Goal: Task Accomplishment & Management: Manage account settings

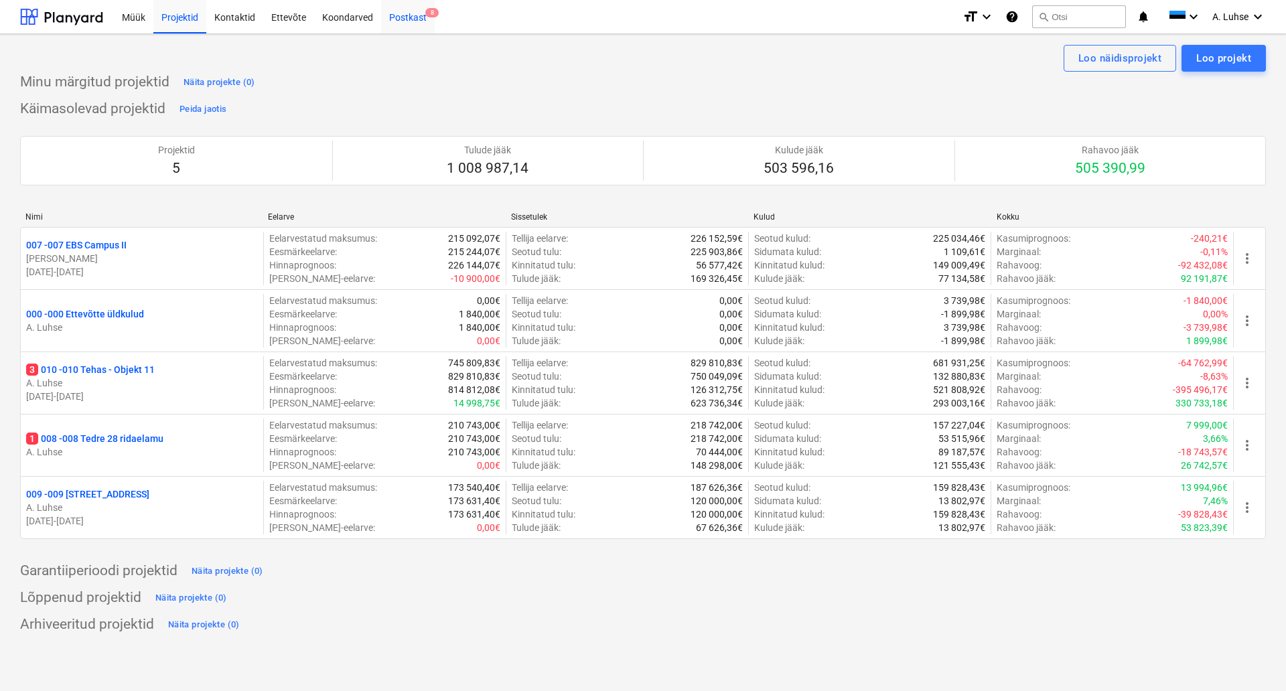
click at [415, 9] on div "Postkast 8" at bounding box center [408, 16] width 54 height 34
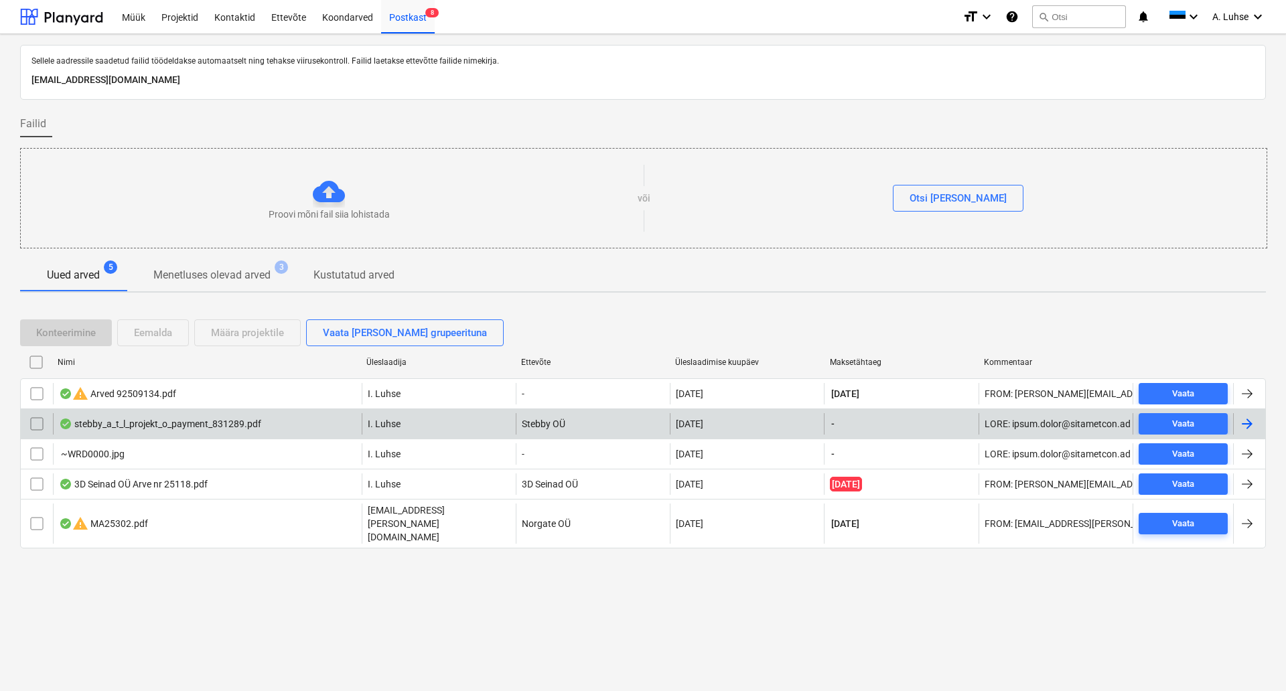
click at [241, 419] on div "stebby_a_t_l_projekt_o_payment_831289.pdf" at bounding box center [160, 424] width 202 height 11
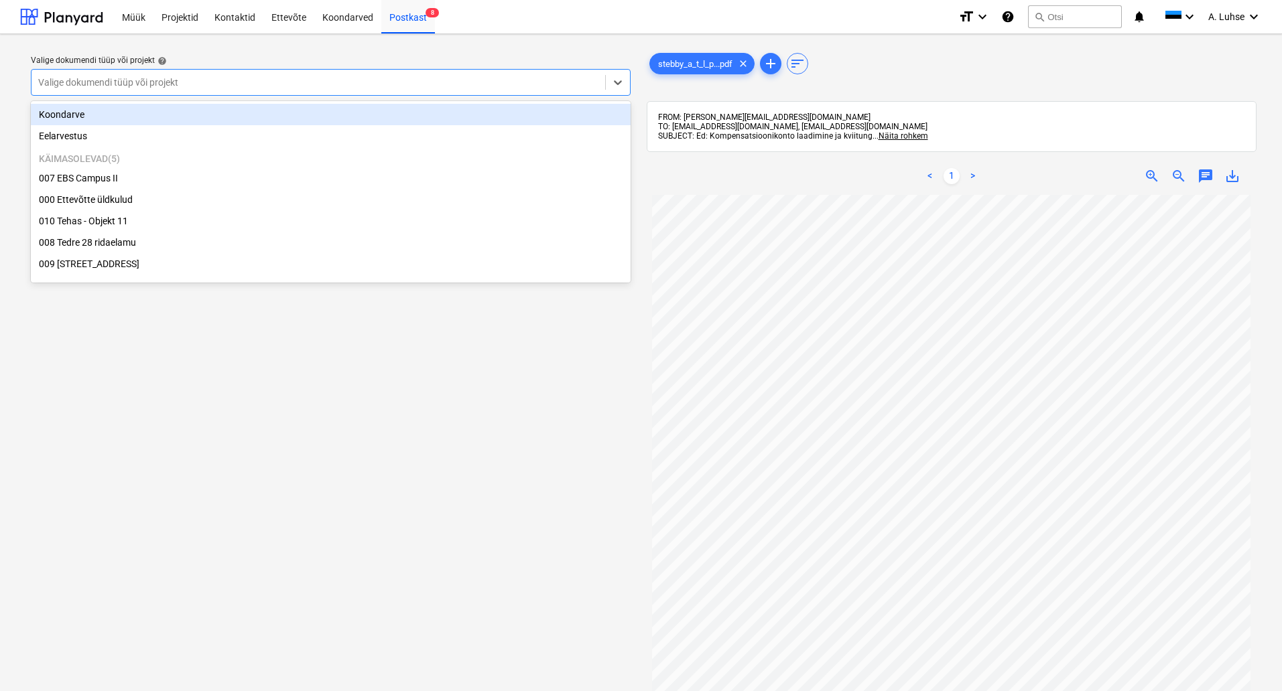
click at [526, 82] on div at bounding box center [318, 82] width 560 height 13
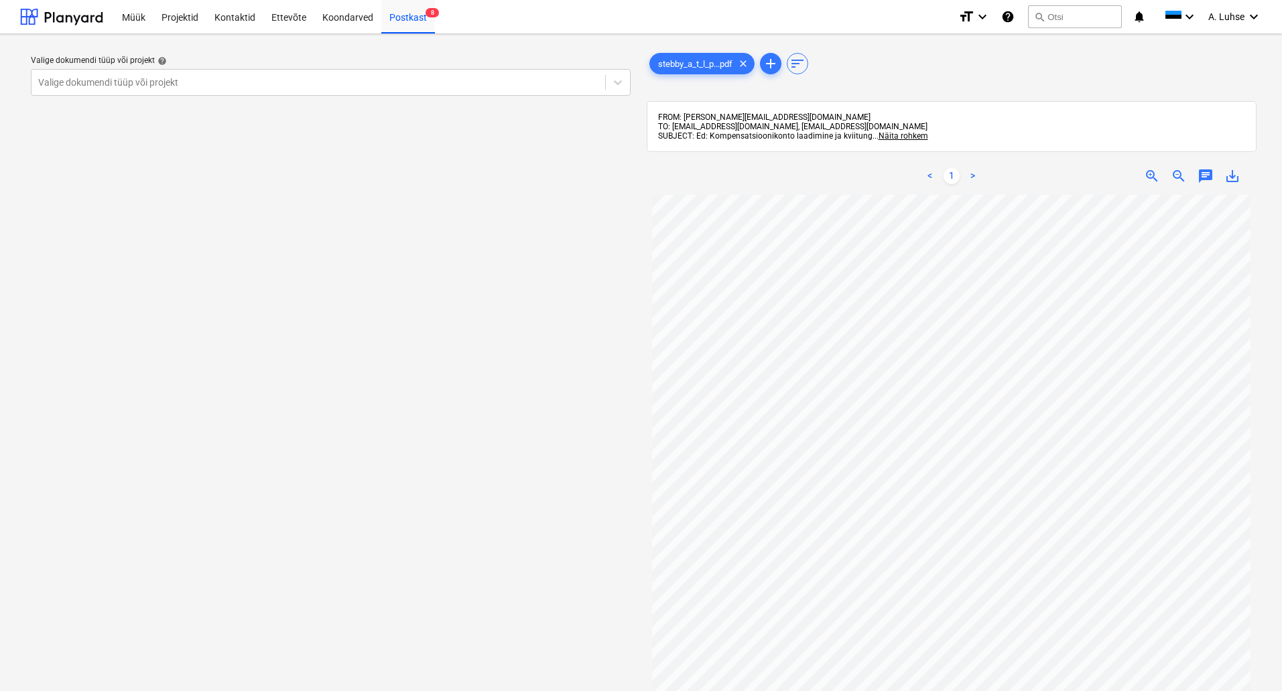
click at [533, 365] on div "Valige dokumendi tüüp või projekt help Valige dokumendi tüüp või projekt" at bounding box center [330, 449] width 621 height 809
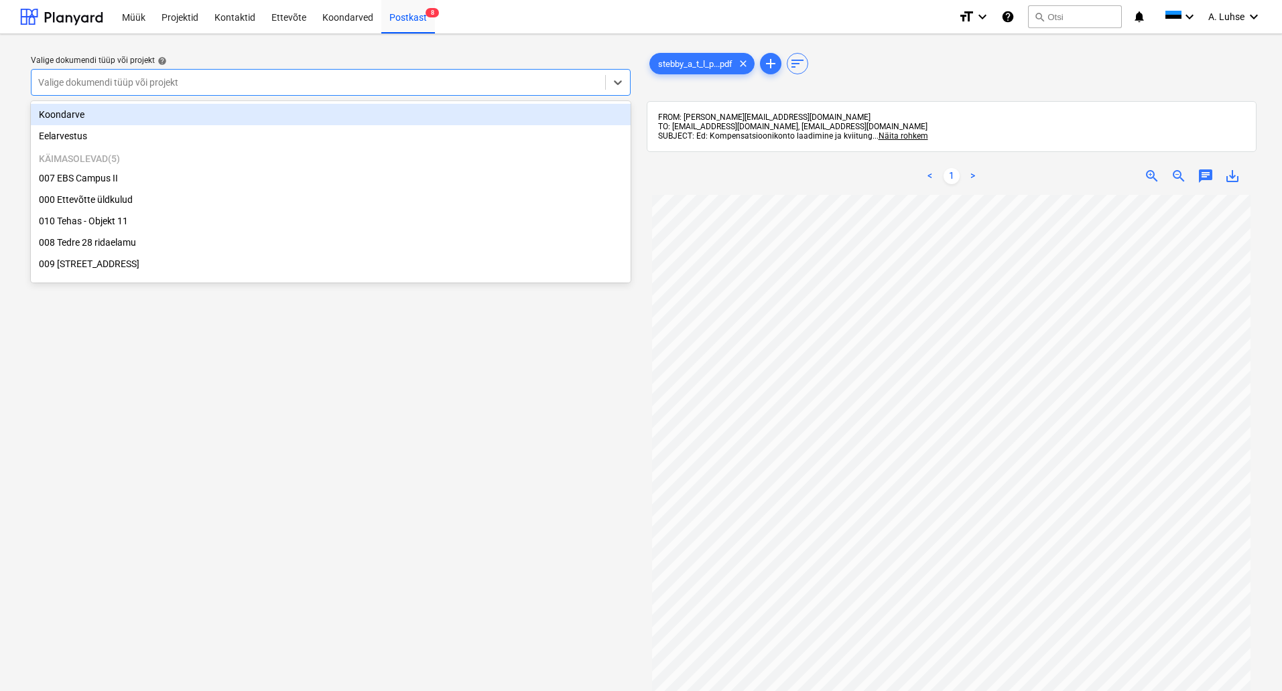
click at [560, 85] on div at bounding box center [318, 82] width 560 height 13
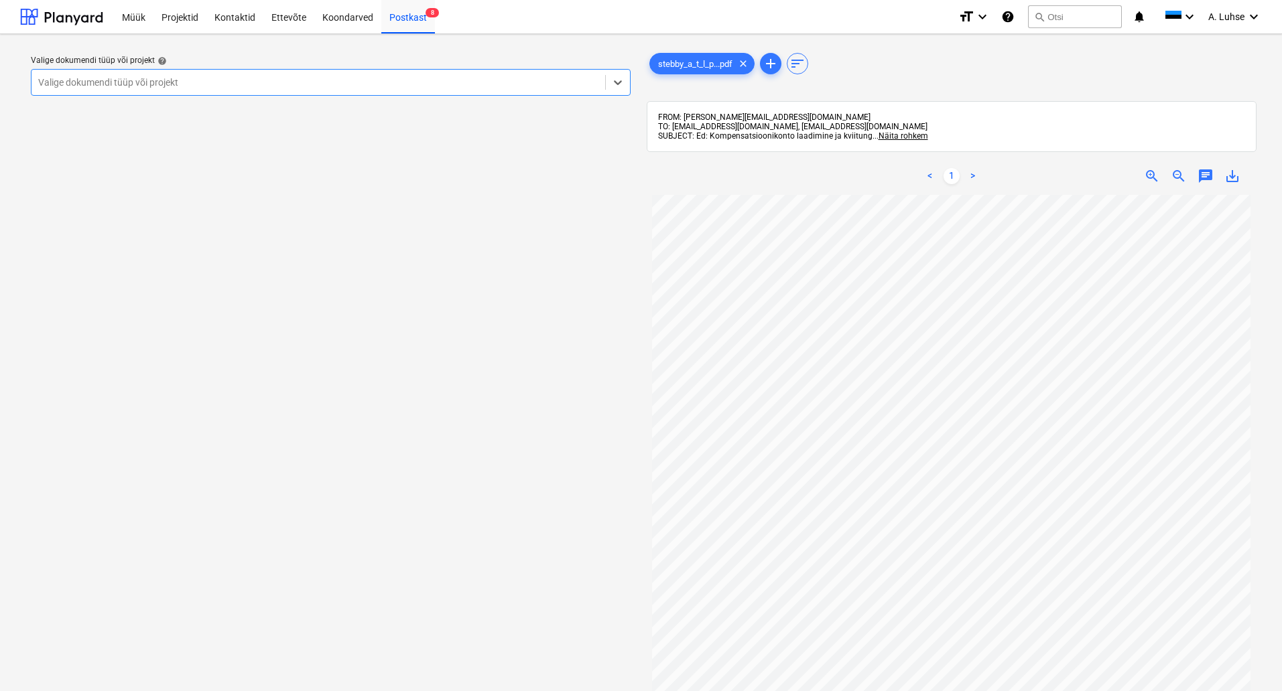
click at [560, 85] on div at bounding box center [318, 82] width 560 height 13
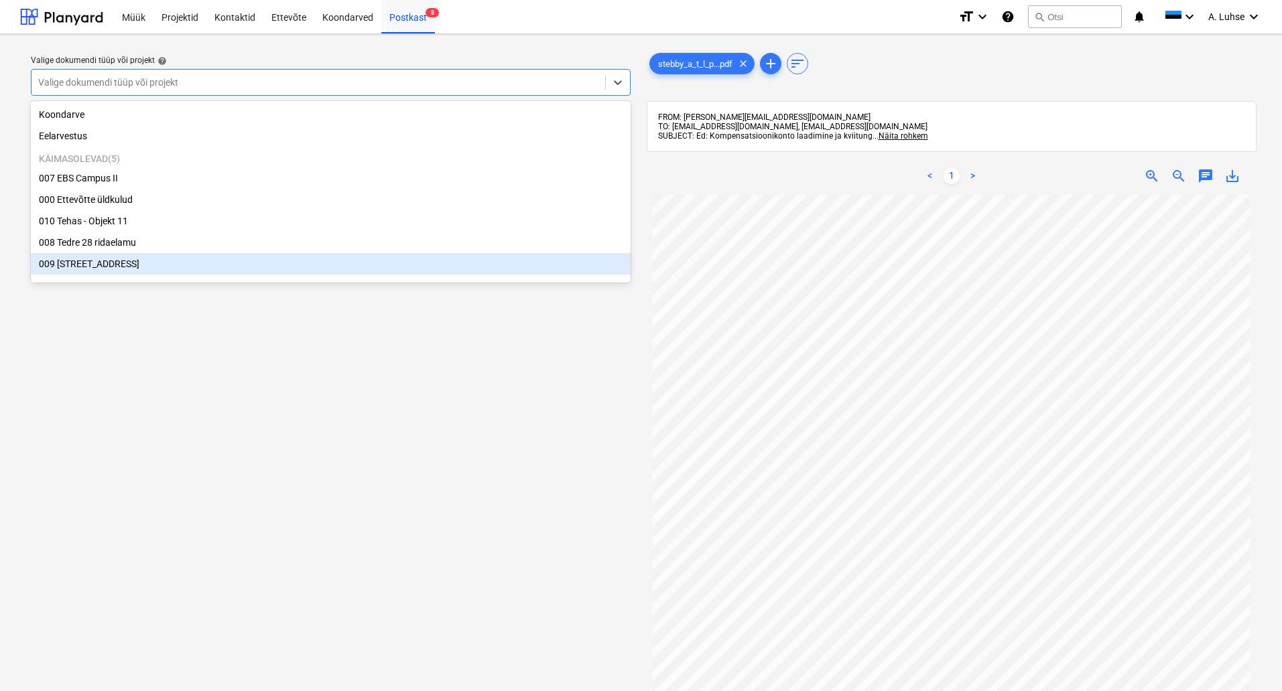
click at [531, 386] on div "Valige dokumendi tüüp või projekt help option 009 Pärnu mnt 15 focused, 7 of 7.…" at bounding box center [330, 449] width 621 height 809
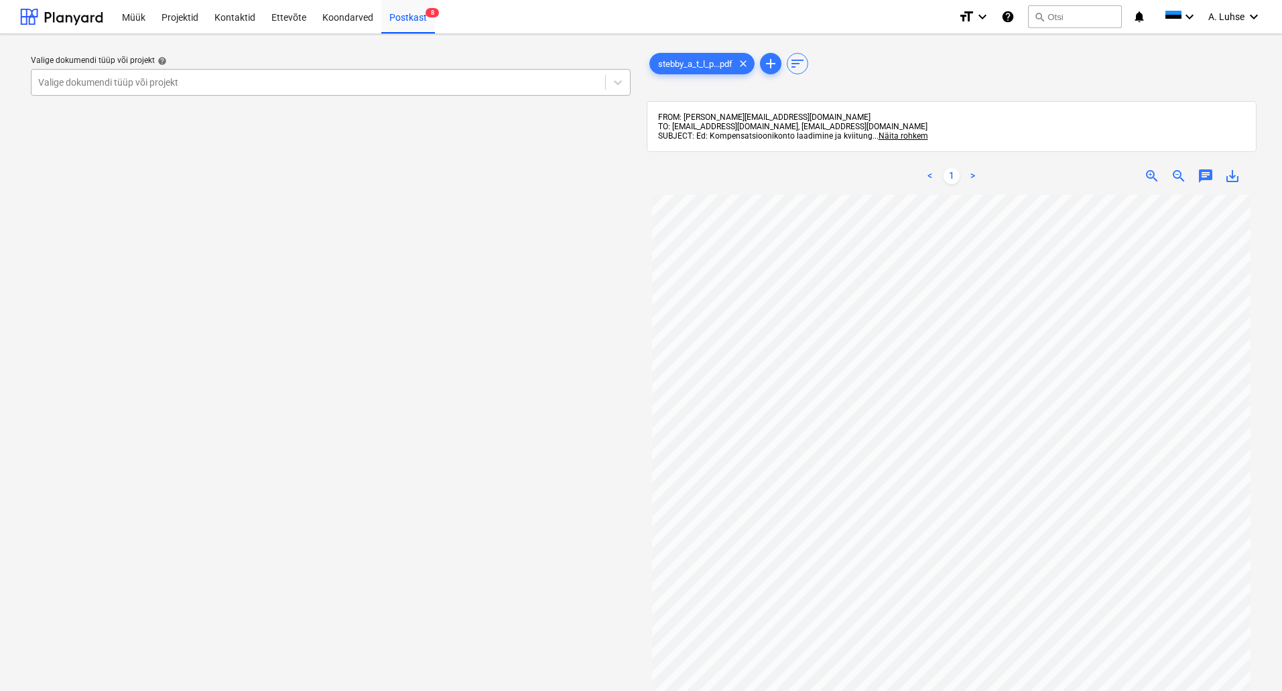
click at [553, 87] on div at bounding box center [318, 82] width 560 height 13
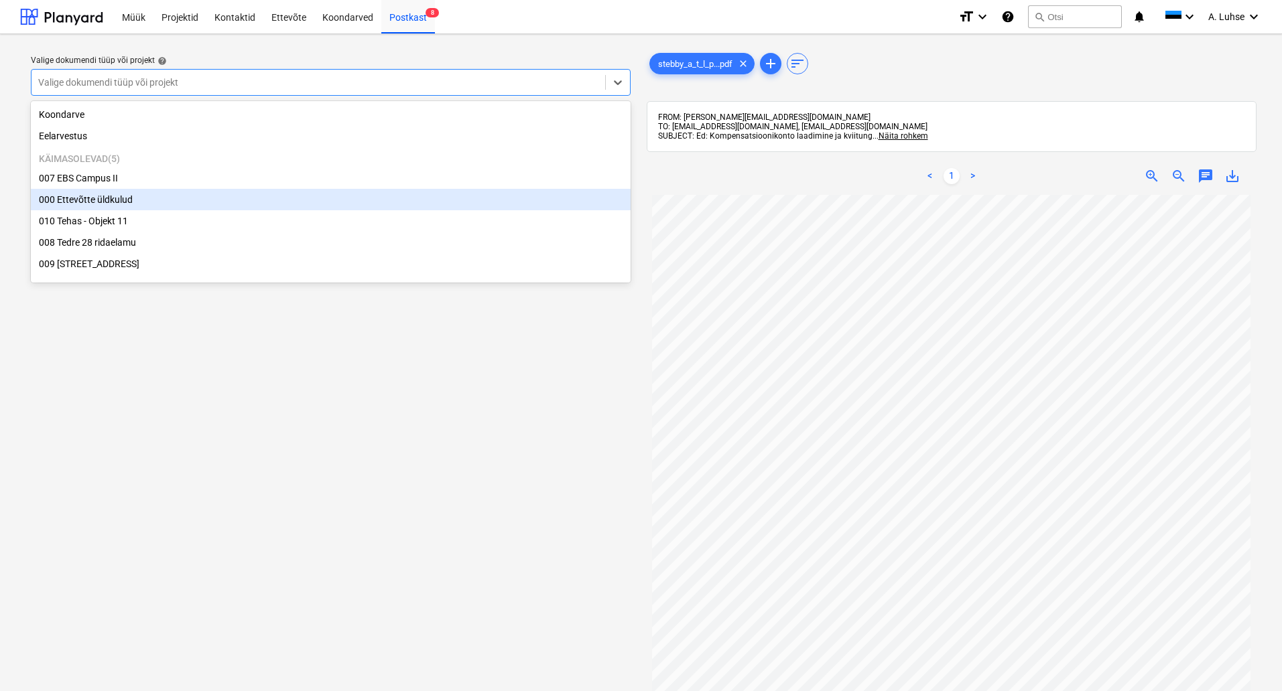
click at [555, 207] on div "000 Ettevõtte üldkulud" at bounding box center [331, 199] width 600 height 21
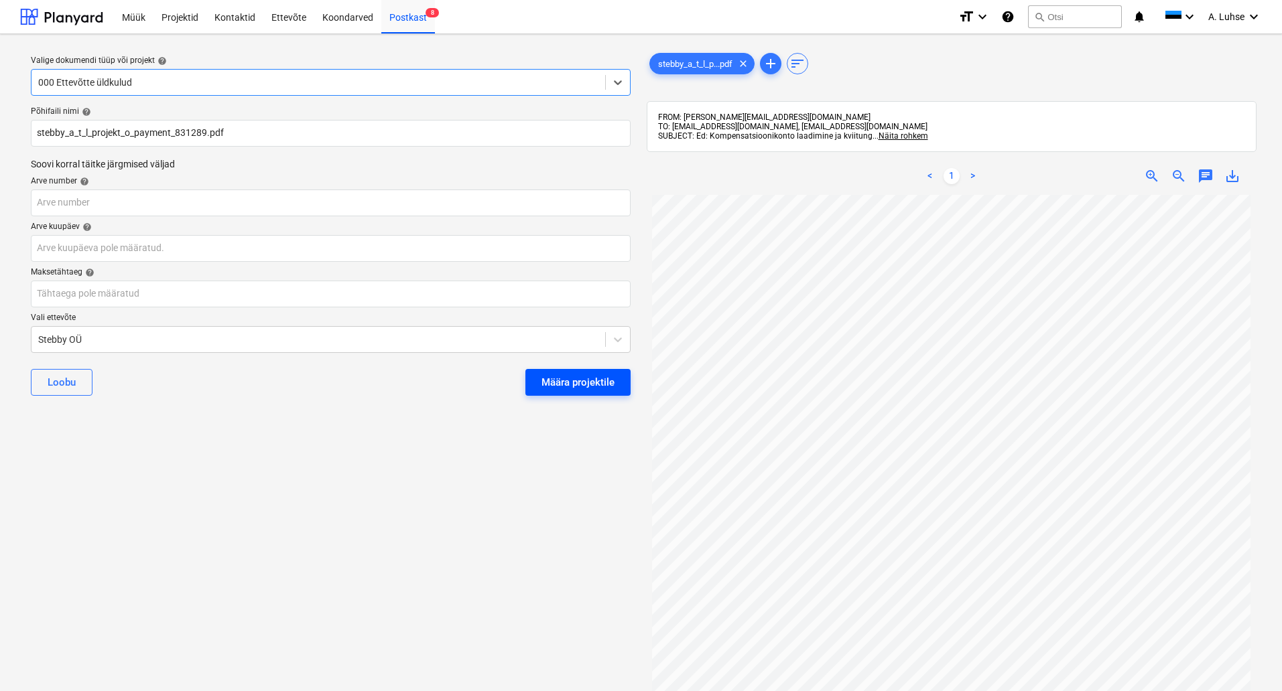
click at [601, 390] on div "Määra projektile" at bounding box center [577, 382] width 73 height 17
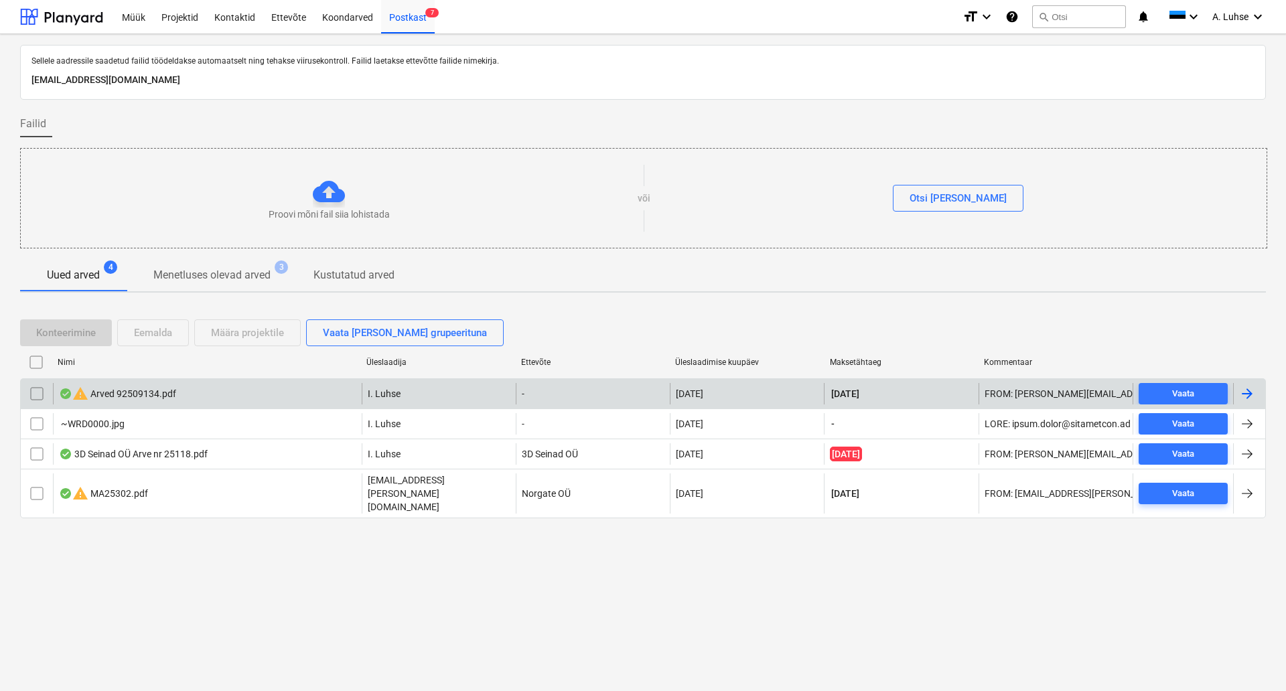
click at [277, 401] on div "warning Arved 92509134.pdf" at bounding box center [207, 393] width 309 height 21
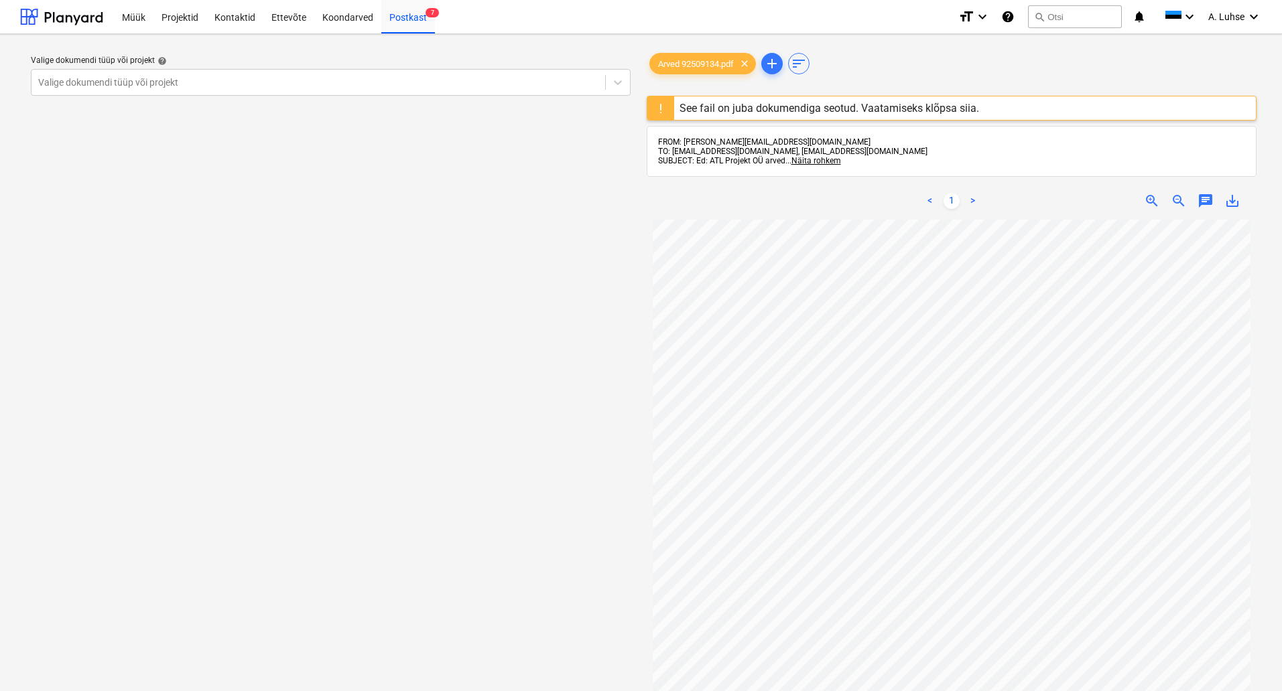
click at [926, 110] on div "See fail on juba dokumendiga seotud. Vaatamiseks klõpsa siia." at bounding box center [828, 108] width 299 height 13
click at [738, 116] on div "See fail on juba dokumendiga seotud. Vaatamiseks klõpsa siia." at bounding box center [829, 107] width 310 height 23
click at [756, 109] on div "See fail on juba dokumendiga seotud. Vaatamiseks klõpsa siia." at bounding box center [828, 108] width 299 height 13
click at [697, 115] on div "See fail on juba dokumendiga seotud. Vaatamiseks klõpsa siia." at bounding box center [829, 107] width 310 height 23
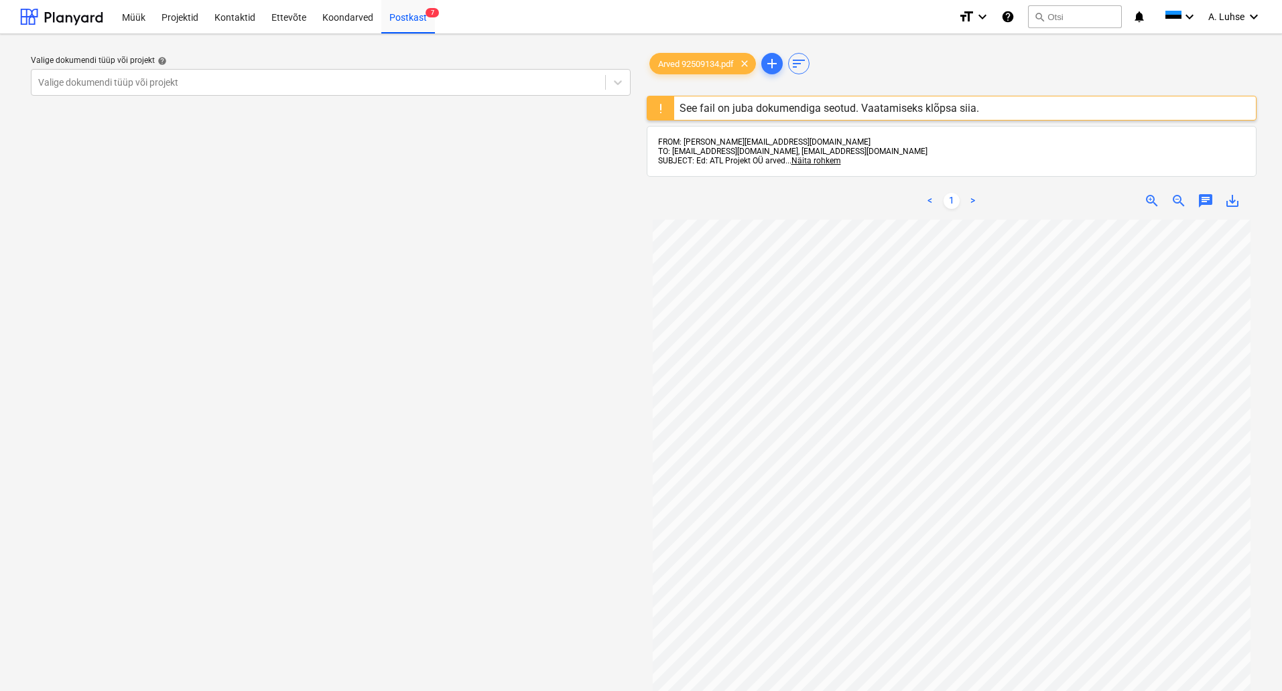
click at [655, 112] on div at bounding box center [660, 107] width 27 height 23
click at [744, 116] on div "See fail on juba dokumendiga seotud. Vaatamiseks klõpsa siia." at bounding box center [829, 107] width 310 height 23
click at [416, 31] on div "Postkast 7" at bounding box center [408, 16] width 54 height 34
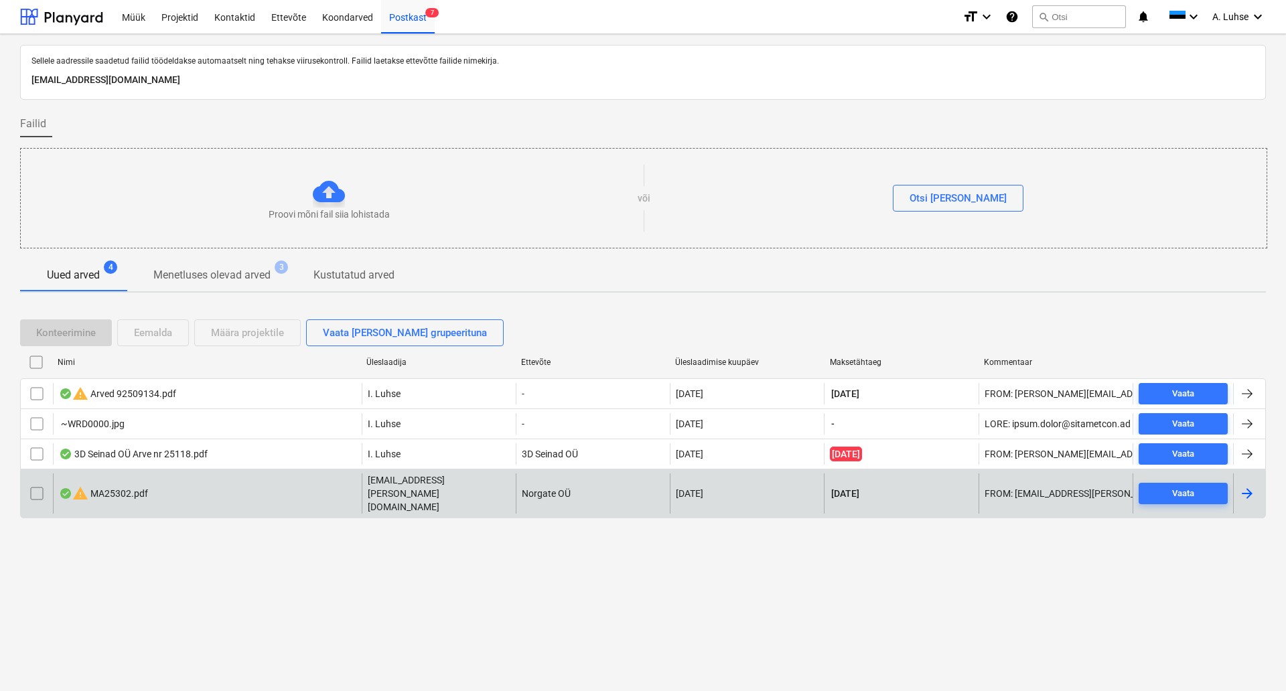
click at [113, 486] on div "warning MA25302.pdf" at bounding box center [103, 494] width 89 height 16
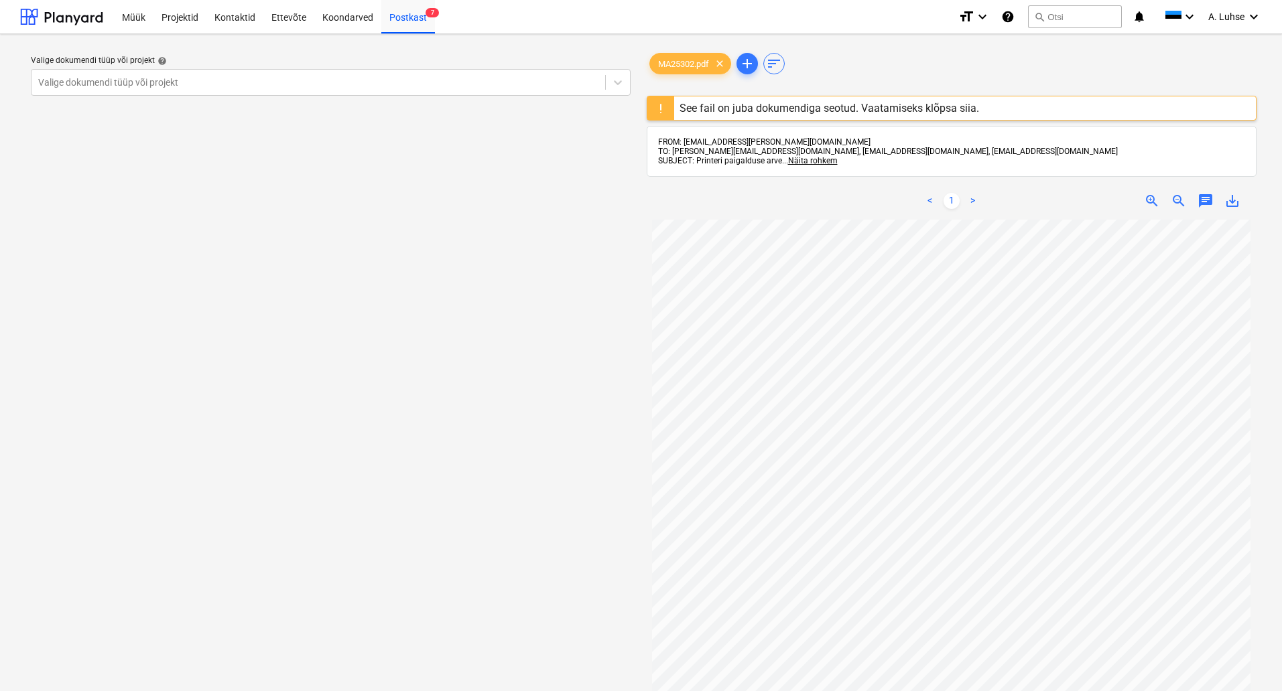
click at [773, 107] on div "See fail on juba dokumendiga seotud. Vaatamiseks klõpsa siia." at bounding box center [828, 108] width 299 height 13
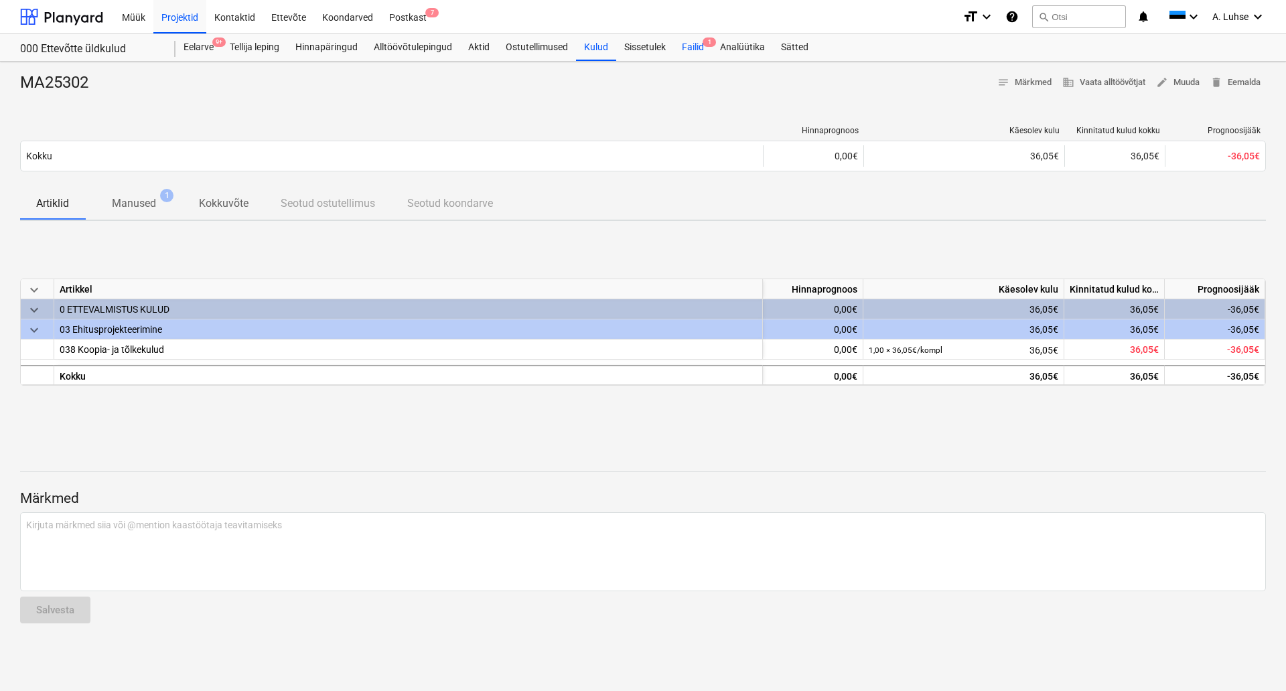
click at [687, 44] on div "Failid 1" at bounding box center [693, 47] width 38 height 27
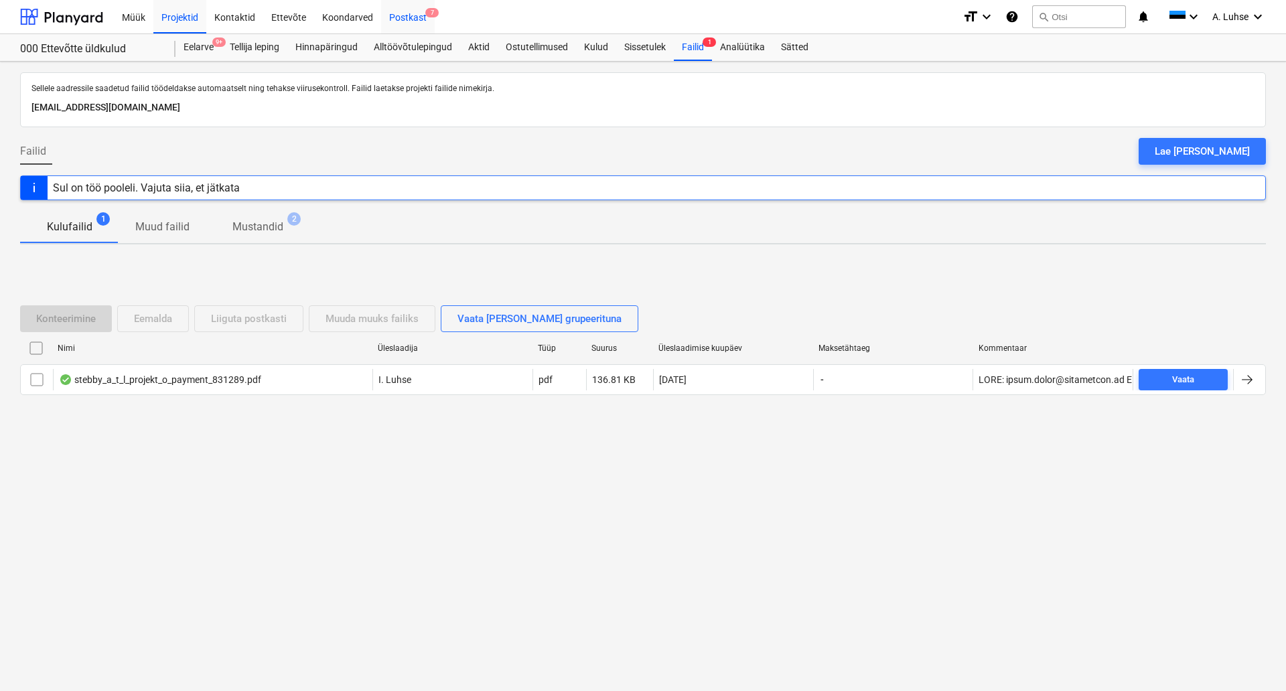
click at [410, 25] on div "Postkast 7" at bounding box center [408, 16] width 54 height 34
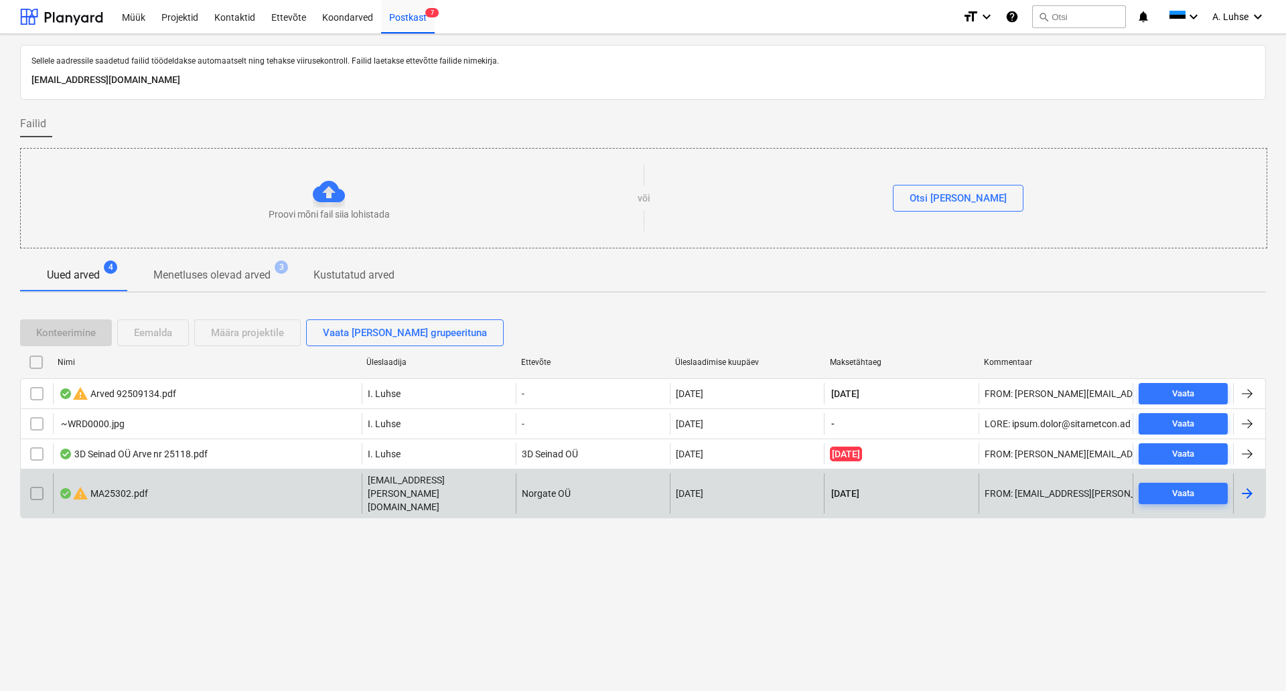
click at [25, 490] on div at bounding box center [37, 494] width 32 height 40
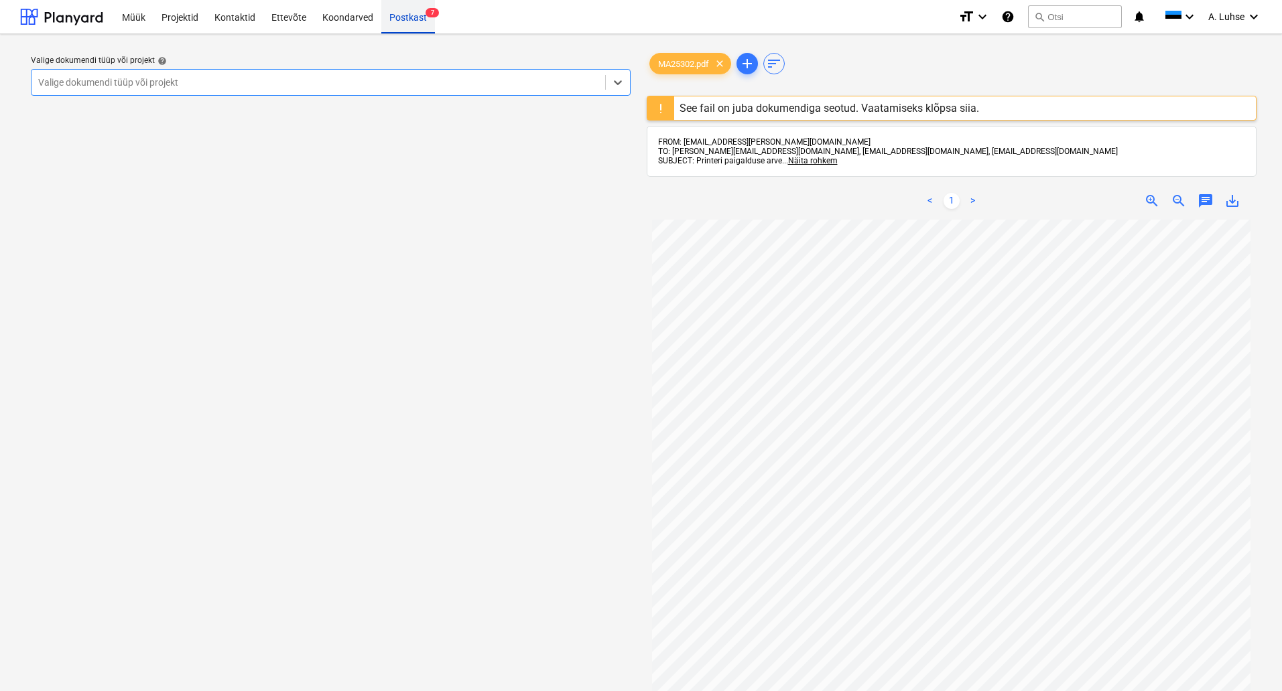
click at [416, 19] on div "Postkast 7" at bounding box center [408, 16] width 54 height 34
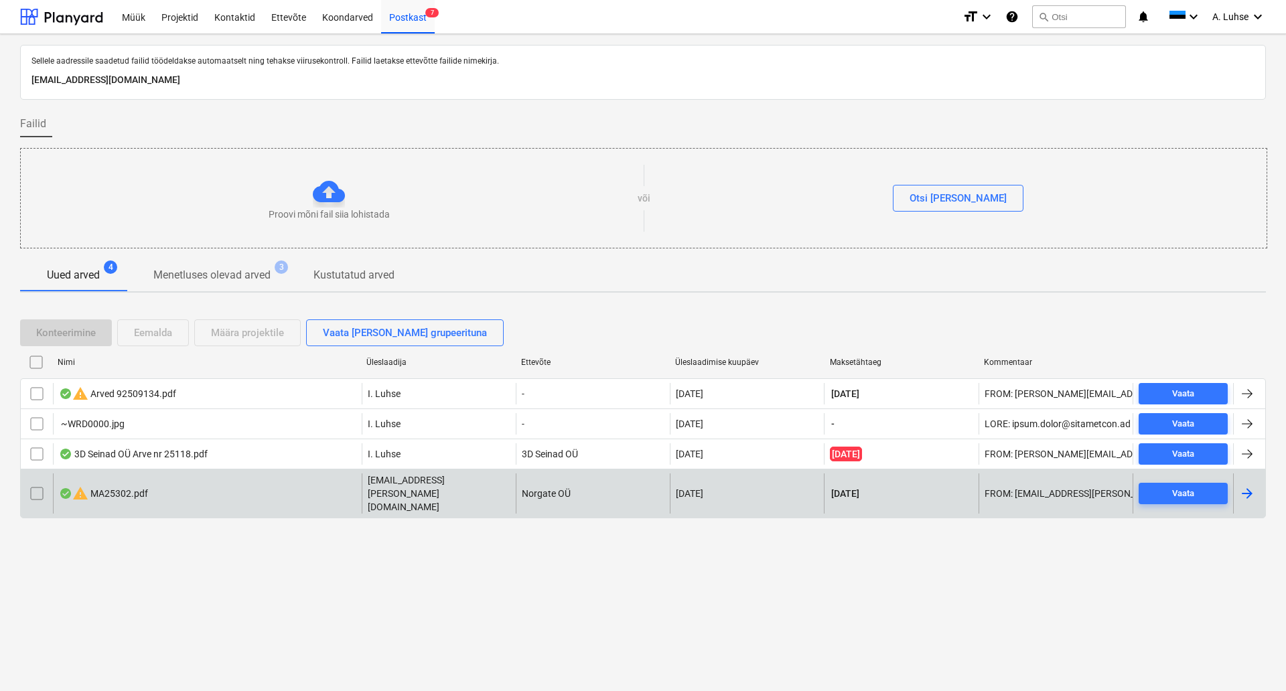
click at [36, 483] on input "checkbox" at bounding box center [36, 493] width 21 height 21
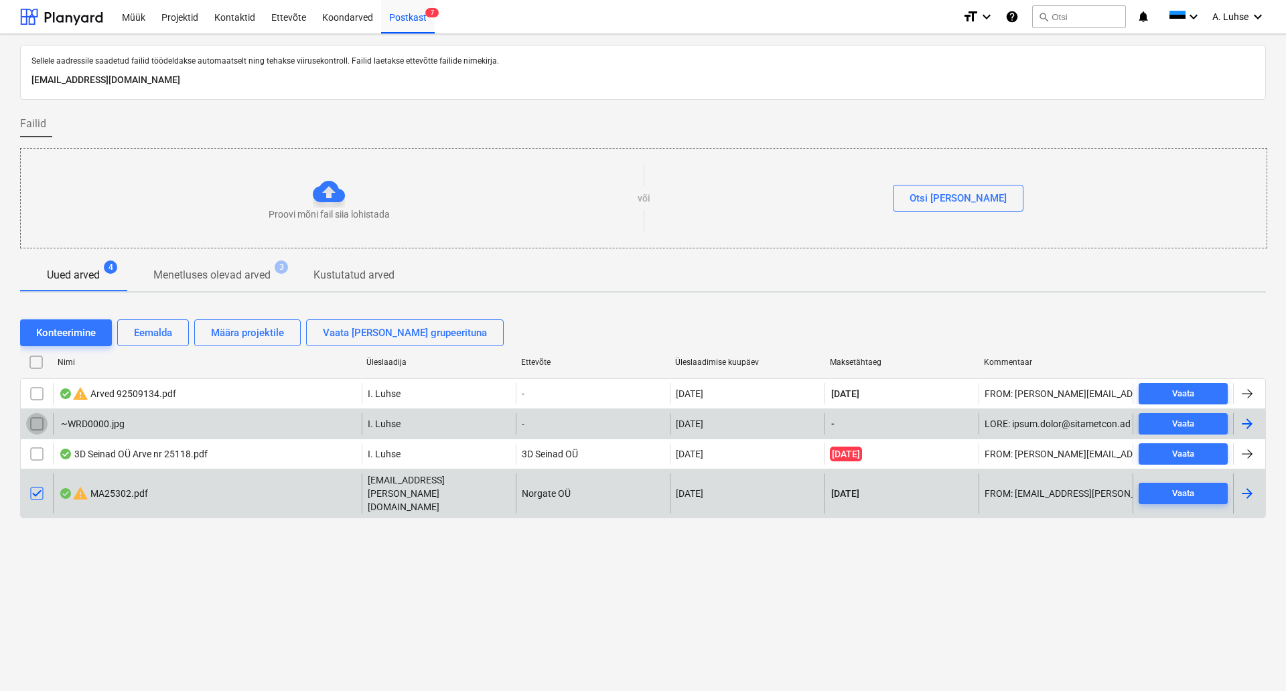
click at [38, 420] on input "checkbox" at bounding box center [36, 423] width 21 height 21
click at [140, 341] on div "Eemalda" at bounding box center [153, 332] width 38 height 17
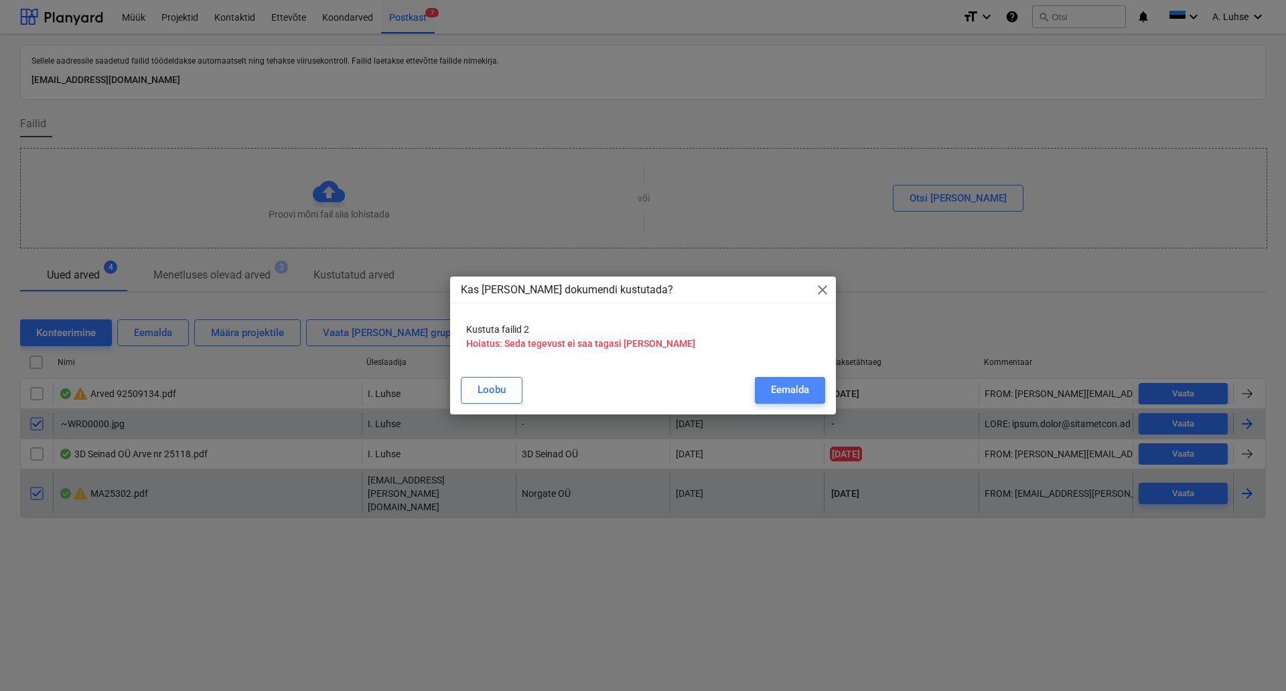
click at [788, 382] on div "Eemalda" at bounding box center [790, 389] width 38 height 17
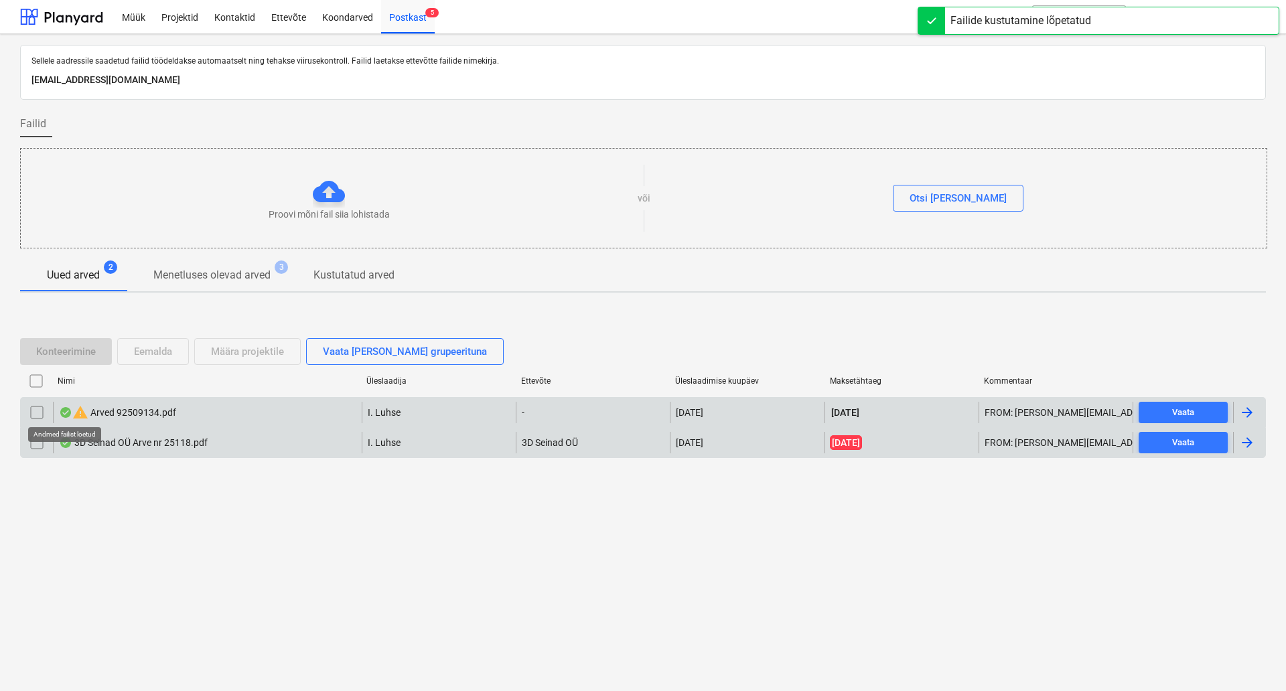
click at [72, 411] on div at bounding box center [65, 412] width 13 height 11
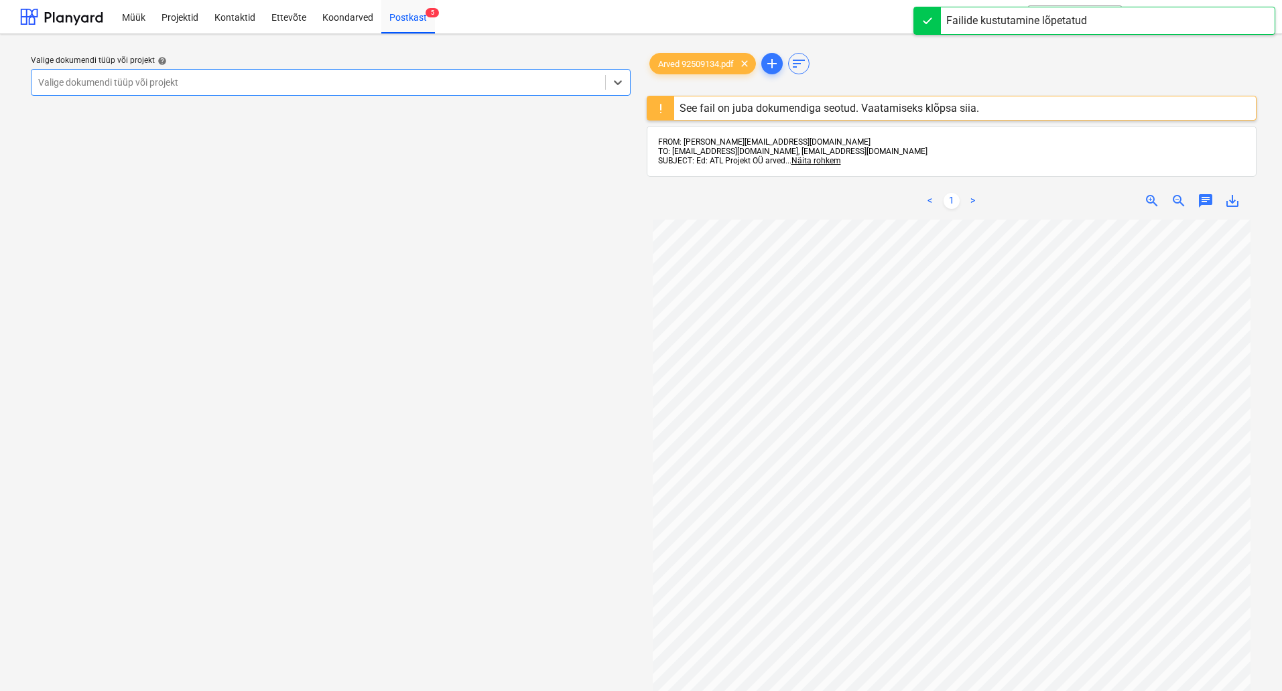
click at [832, 105] on div "See fail on juba dokumendiga seotud. Vaatamiseks klõpsa siia." at bounding box center [828, 108] width 299 height 13
drag, startPoint x: 707, startPoint y: 104, endPoint x: 652, endPoint y: 102, distance: 54.3
click at [703, 104] on div "See fail on juba dokumendiga seotud. Vaatamiseks klõpsa siia." at bounding box center [828, 108] width 299 height 13
click at [647, 102] on div at bounding box center [660, 107] width 27 height 23
click at [663, 105] on div at bounding box center [660, 107] width 27 height 23
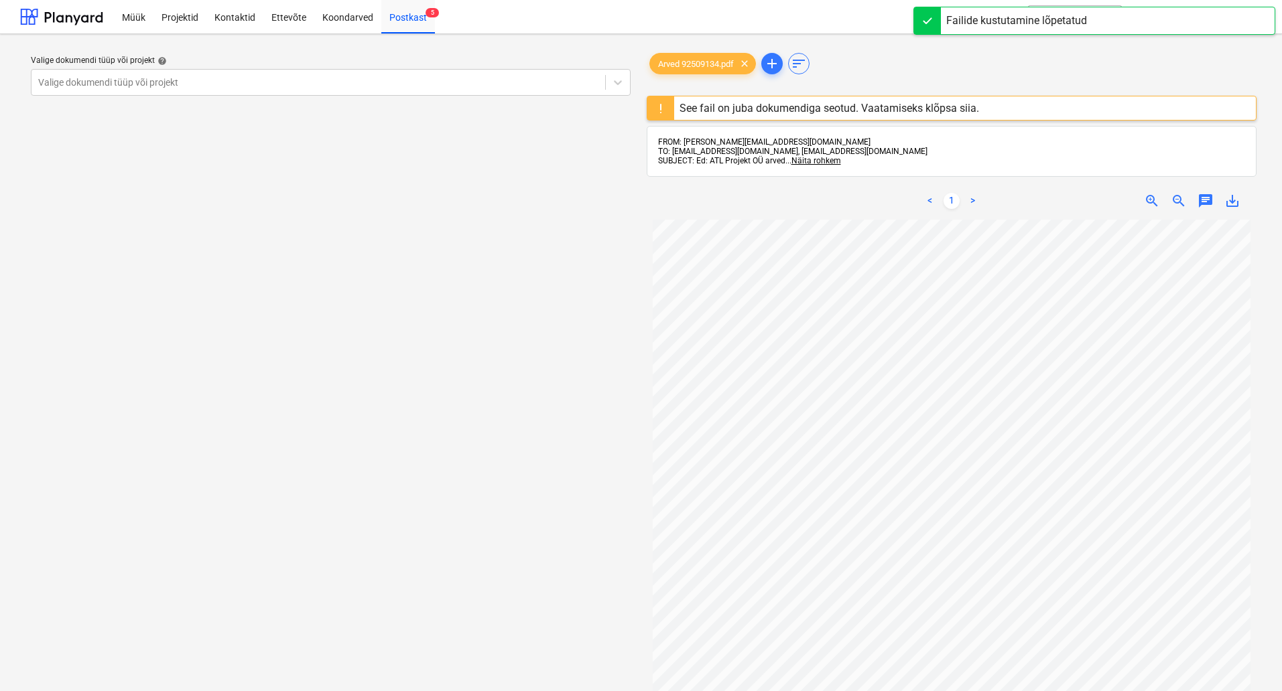
click at [784, 107] on div "See fail on juba dokumendiga seotud. Vaatamiseks klõpsa siia." at bounding box center [828, 108] width 299 height 13
click at [504, 290] on div "Valige dokumendi tüüp või projekt help Valige dokumendi tüüp või projekt" at bounding box center [330, 462] width 621 height 834
click at [436, 361] on div "Valige dokumendi tüüp või projekt help Valige dokumendi tüüp või projekt" at bounding box center [330, 462] width 621 height 834
click at [661, 121] on div at bounding box center [951, 123] width 610 height 5
click at [661, 109] on div at bounding box center [660, 107] width 27 height 23
